Goal: Check status: Check status

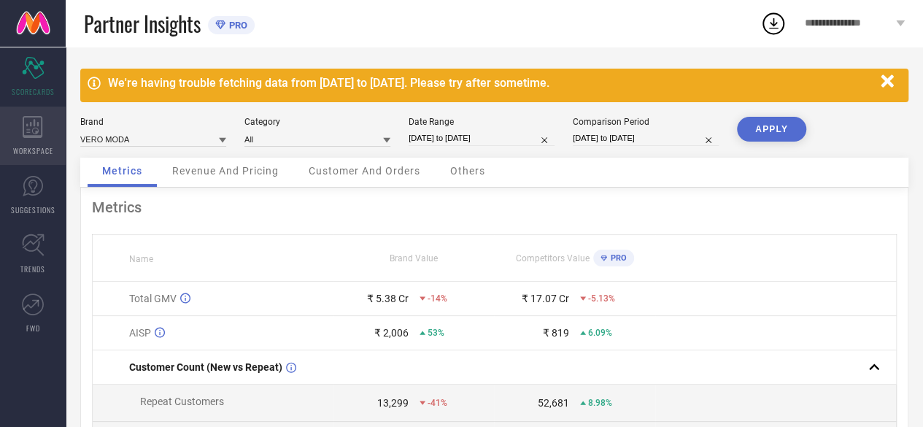
click at [27, 139] on div "WORKSPACE" at bounding box center [33, 136] width 66 height 58
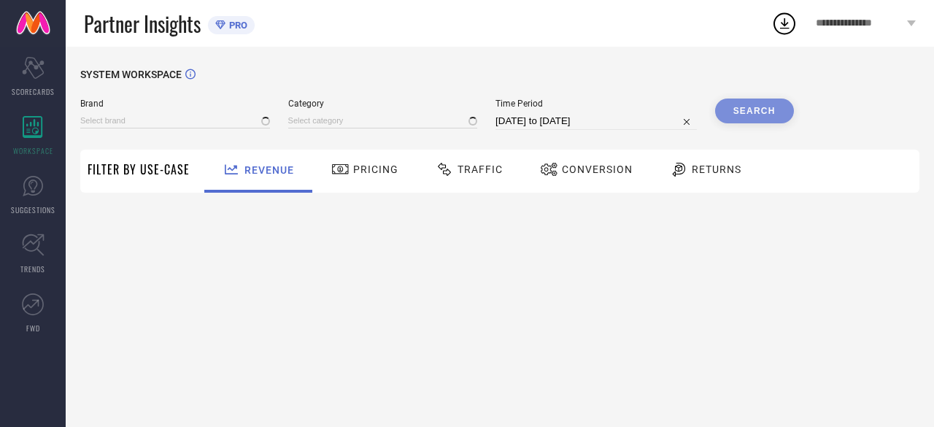
type input "VERO MODA"
type input "All"
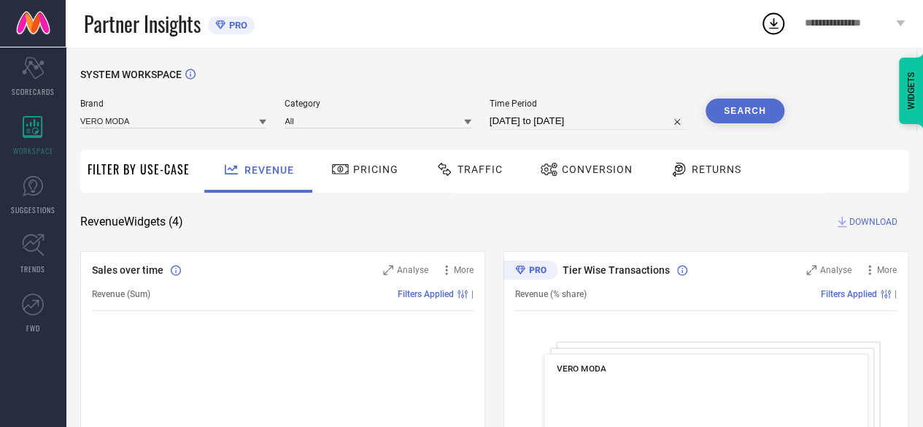
click at [563, 160] on div "Conversion" at bounding box center [586, 169] width 100 height 25
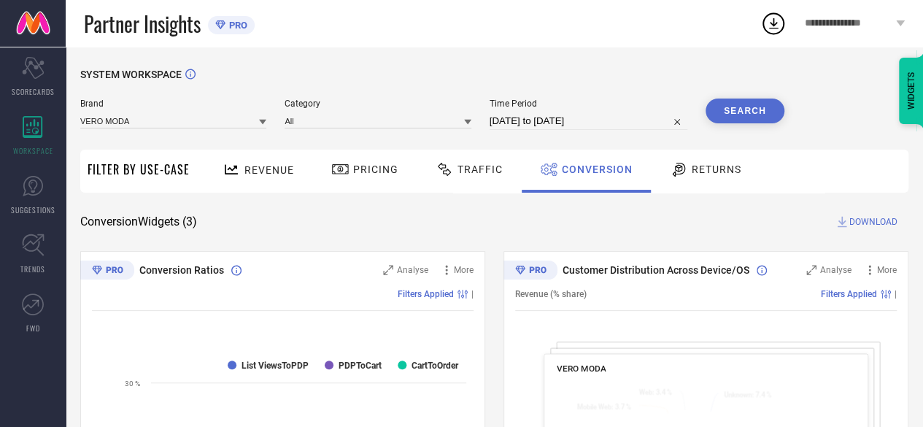
select select "6"
select select "2025"
select select "7"
select select "2025"
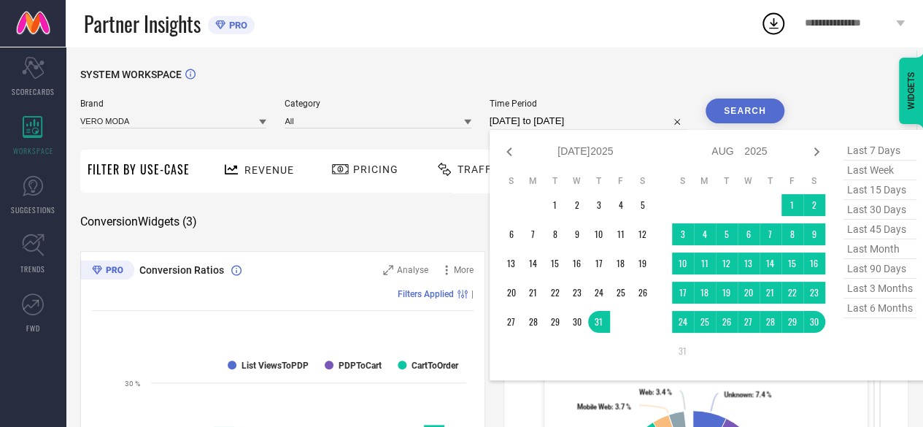
click at [521, 126] on input "[DATE] to [DATE]" at bounding box center [589, 121] width 198 height 18
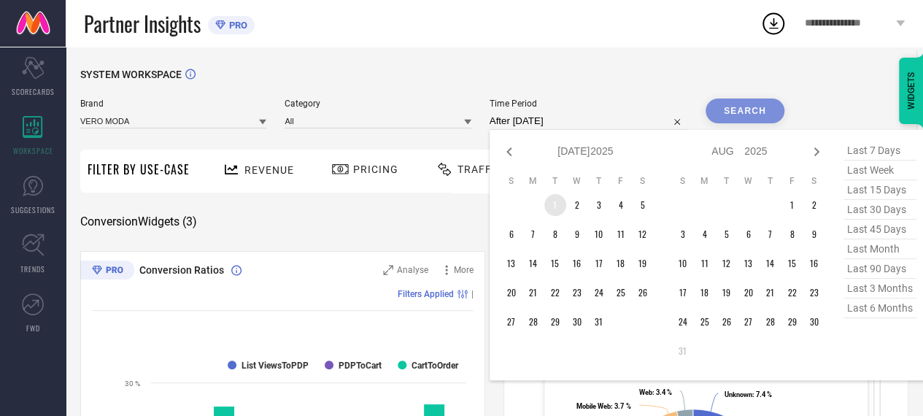
click at [561, 205] on td "1" at bounding box center [555, 205] width 22 height 22
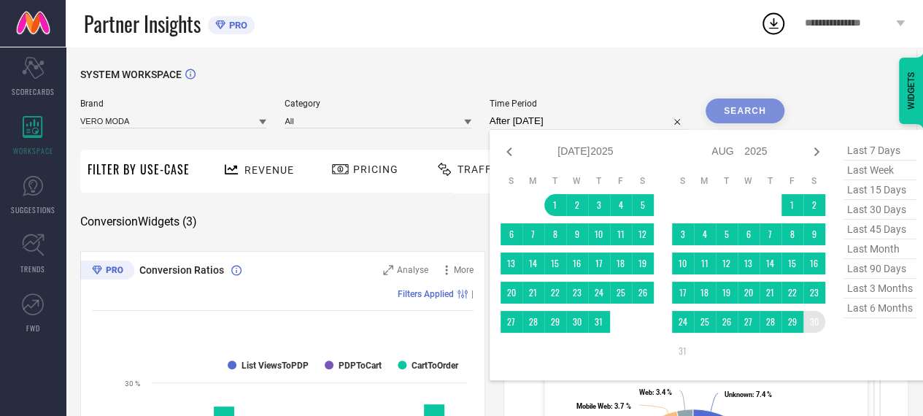
type input "[DATE] to [DATE]"
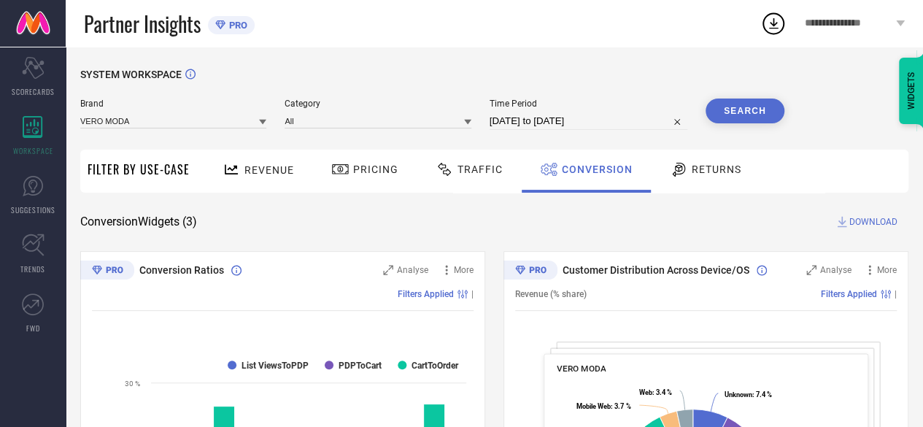
click at [762, 117] on button "Search" at bounding box center [744, 110] width 79 height 25
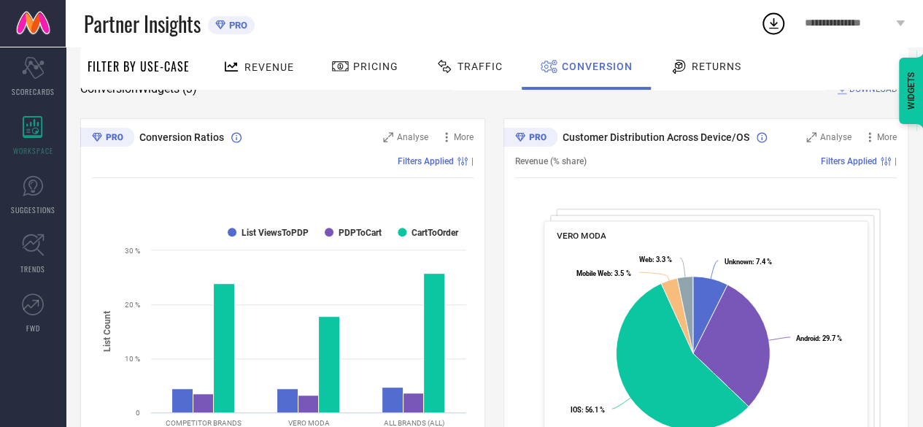
scroll to position [206, 0]
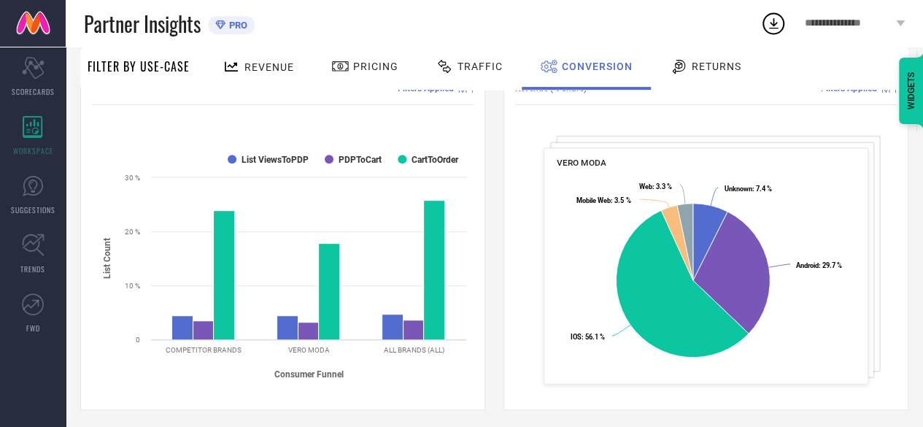
click at [889, 23] on span "**********" at bounding box center [849, 24] width 88 height 12
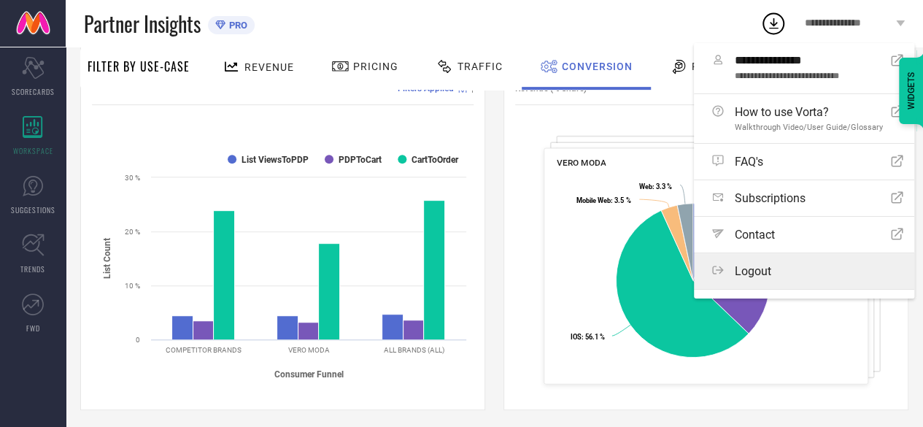
click at [770, 279] on label "Logout" at bounding box center [804, 271] width 220 height 36
click at [0, 0] on button "Logout" at bounding box center [0, 0] width 0 height 0
